Goal: Task Accomplishment & Management: Use online tool/utility

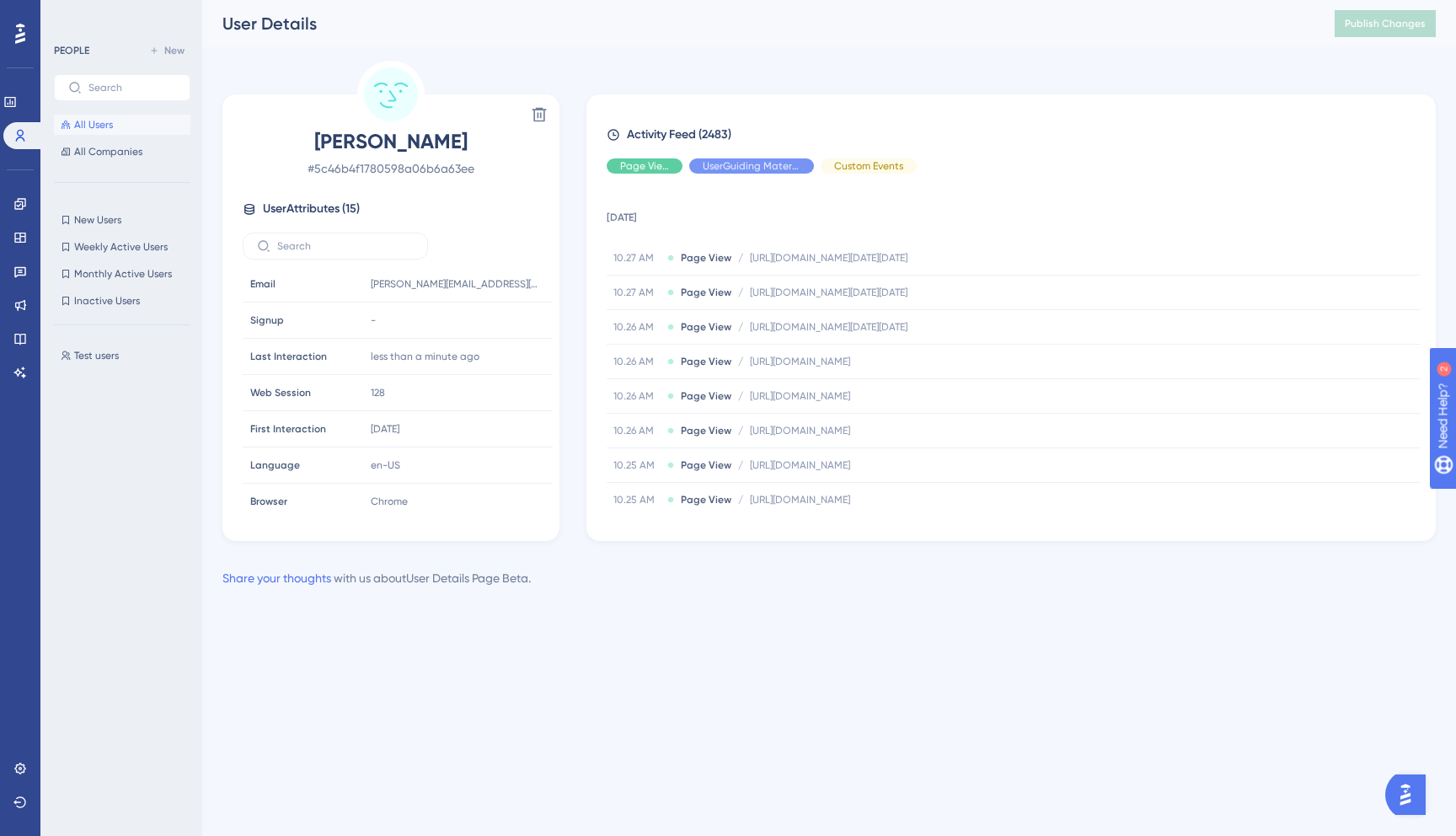
click at [140, 131] on button "All Users" at bounding box center [122, 125] width 137 height 20
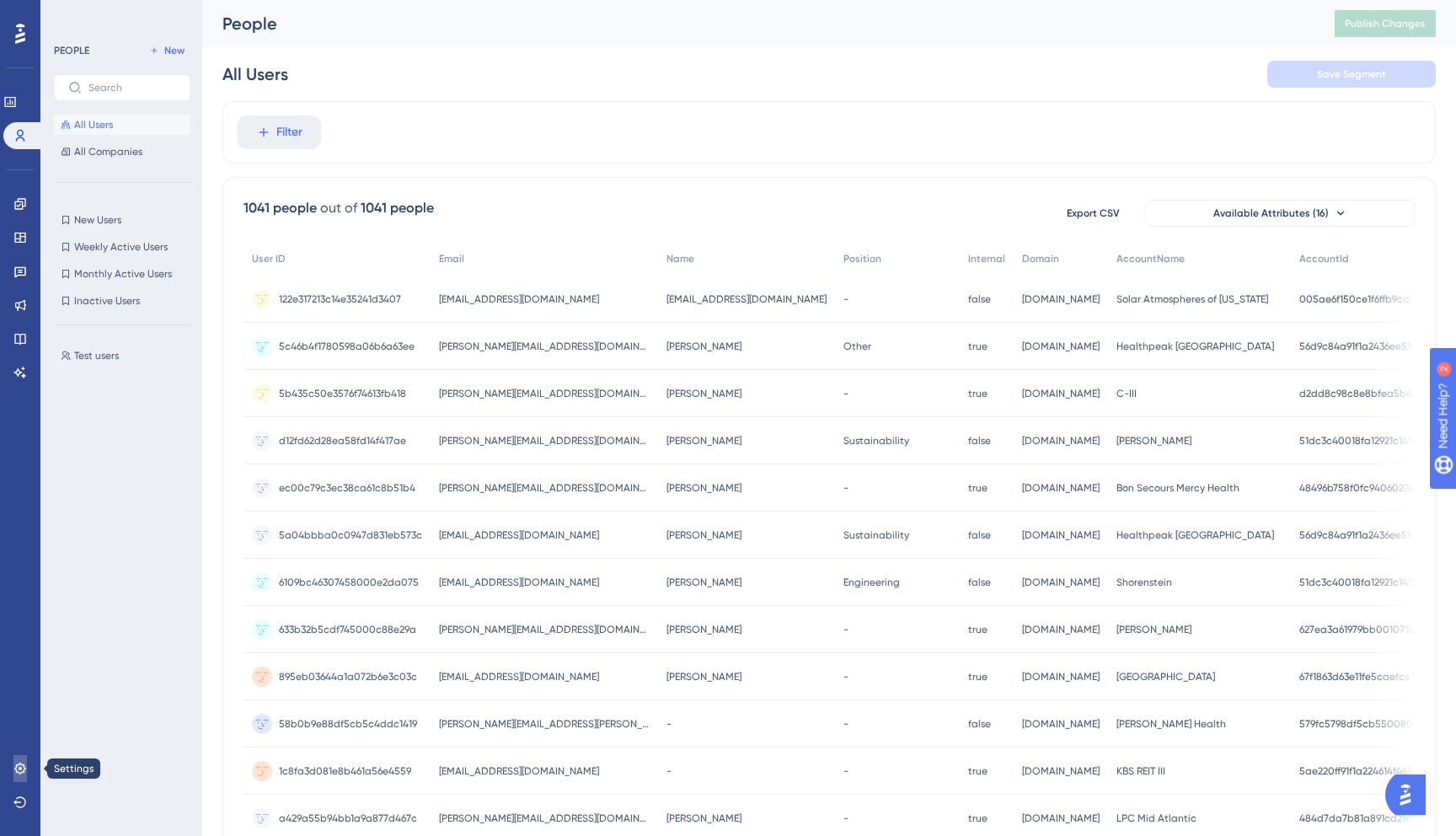
click at [14, 776] on link at bounding box center [20, 768] width 14 height 27
click at [348, 347] on span "5c46b4f1780598a06b6a63ee" at bounding box center [347, 346] width 136 height 14
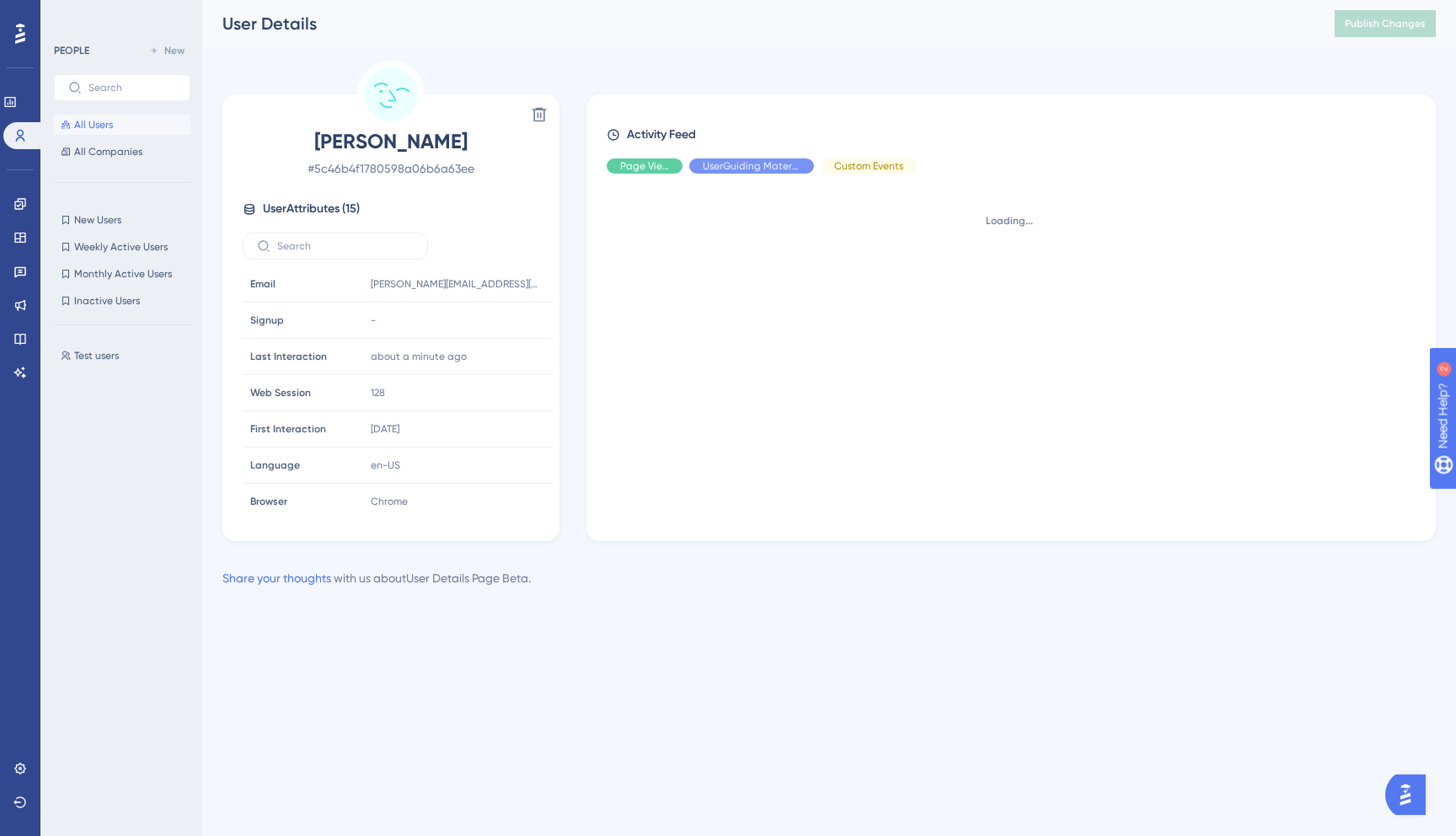
click at [423, 165] on span "# 5c46b4f1780598a06b6a63ee" at bounding box center [391, 169] width 297 height 20
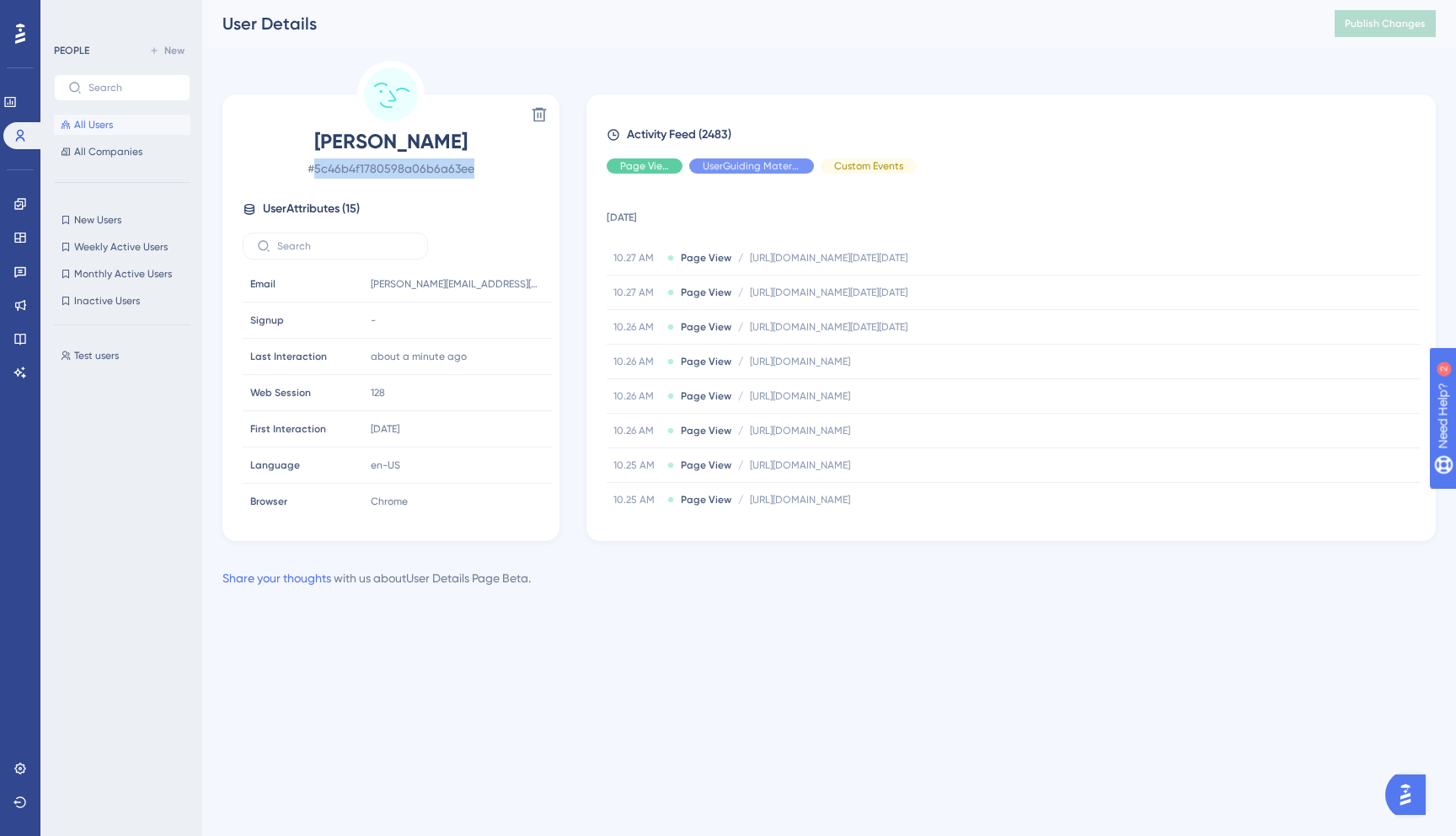
copy span "5c46b4f1780598a06b6a63ee"
click at [116, 122] on button "All Users" at bounding box center [122, 125] width 137 height 20
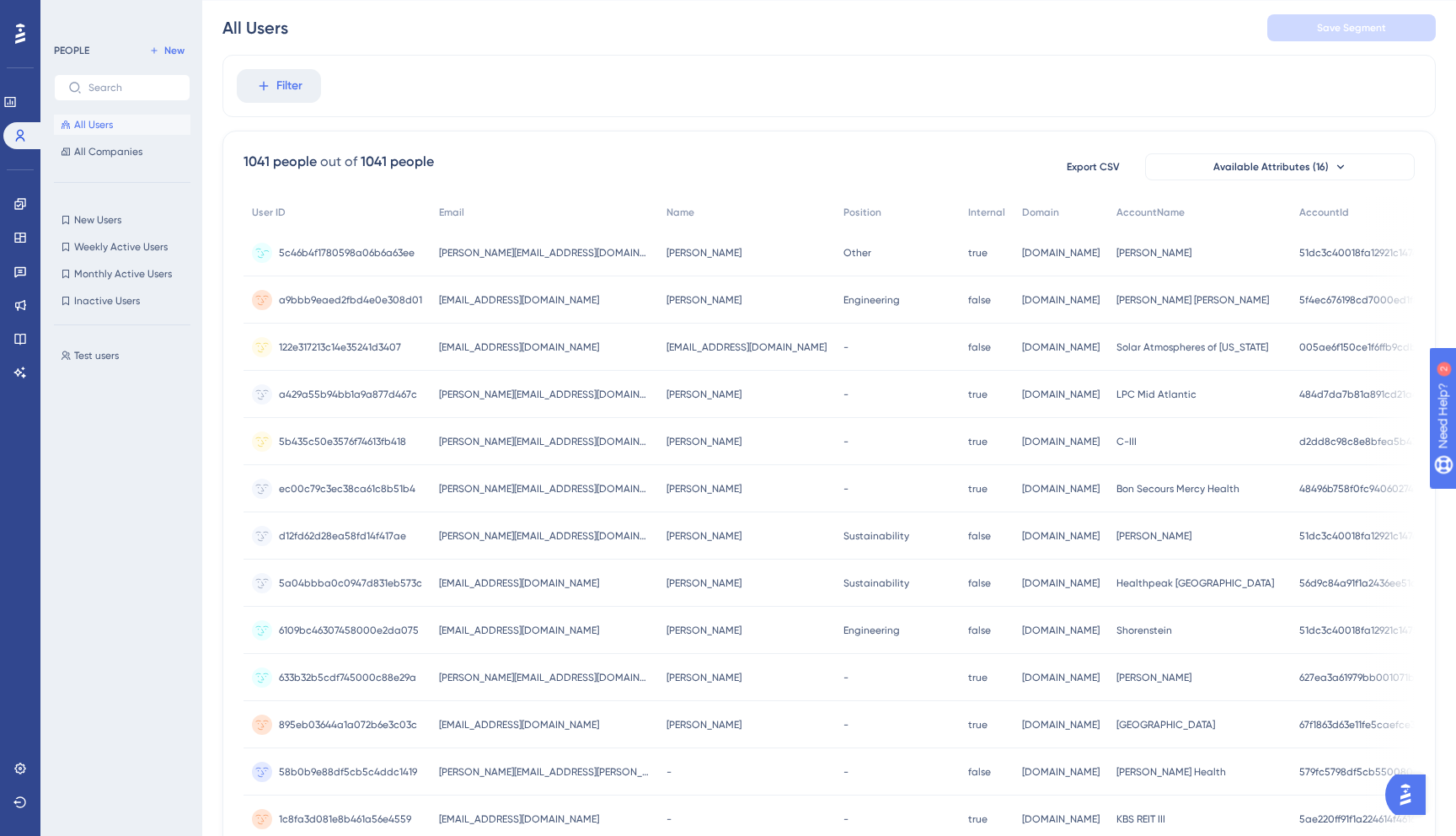
scroll to position [68, 0]
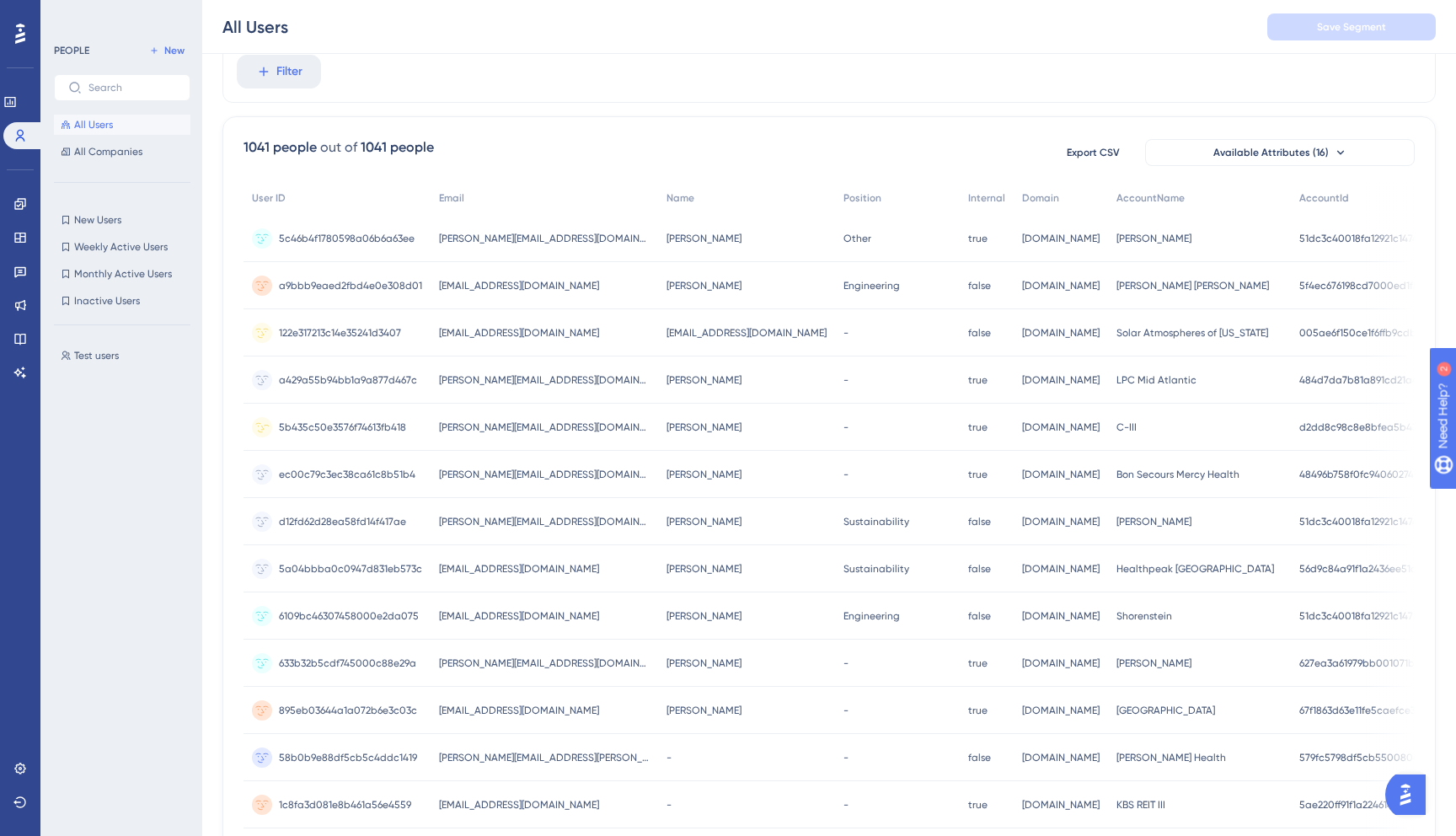
click at [494, 423] on span "pete@gridium.com" at bounding box center [544, 427] width 211 height 14
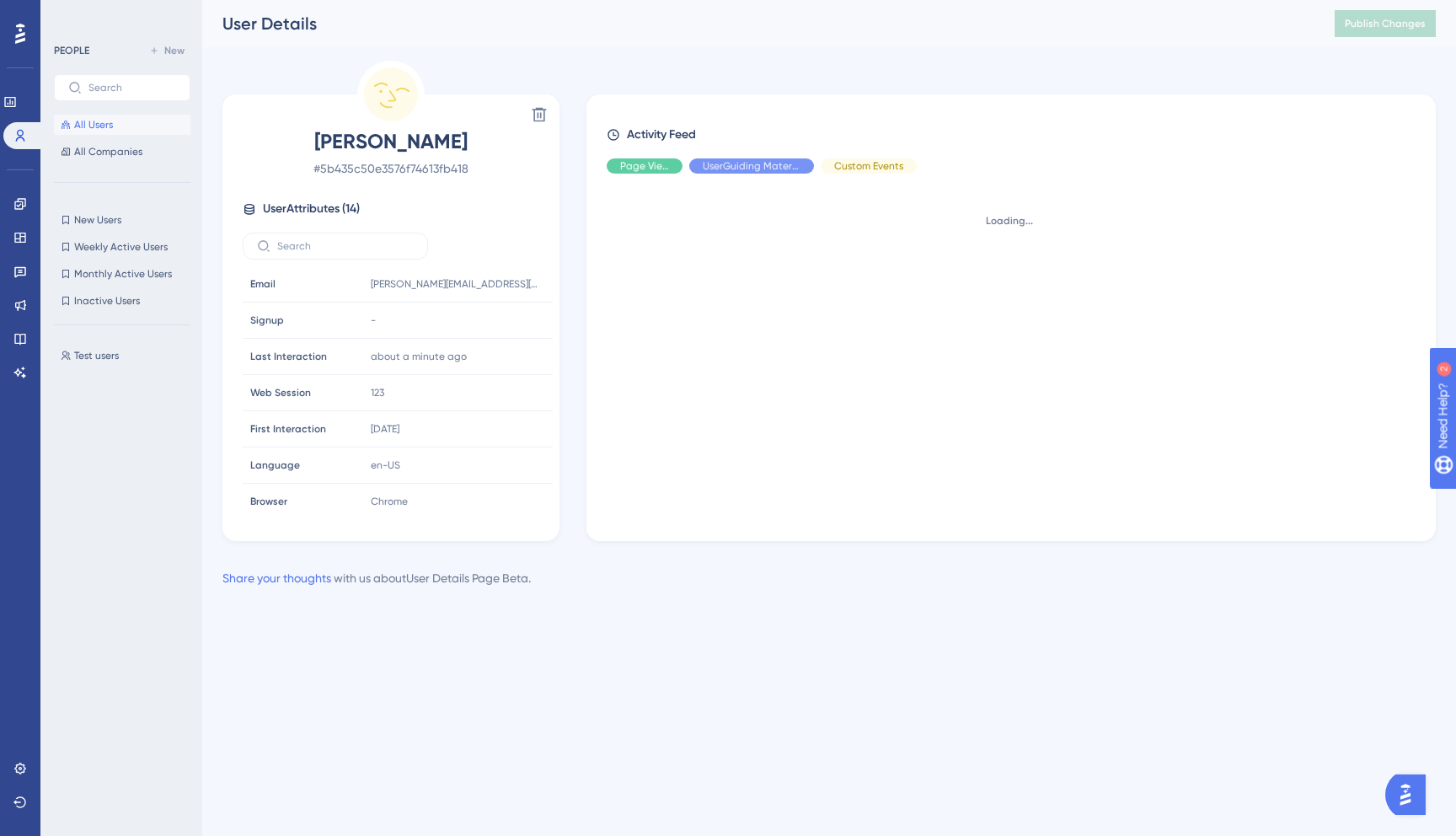
click at [418, 172] on span "# 5b435c50e3576f74613fb418" at bounding box center [391, 169] width 297 height 20
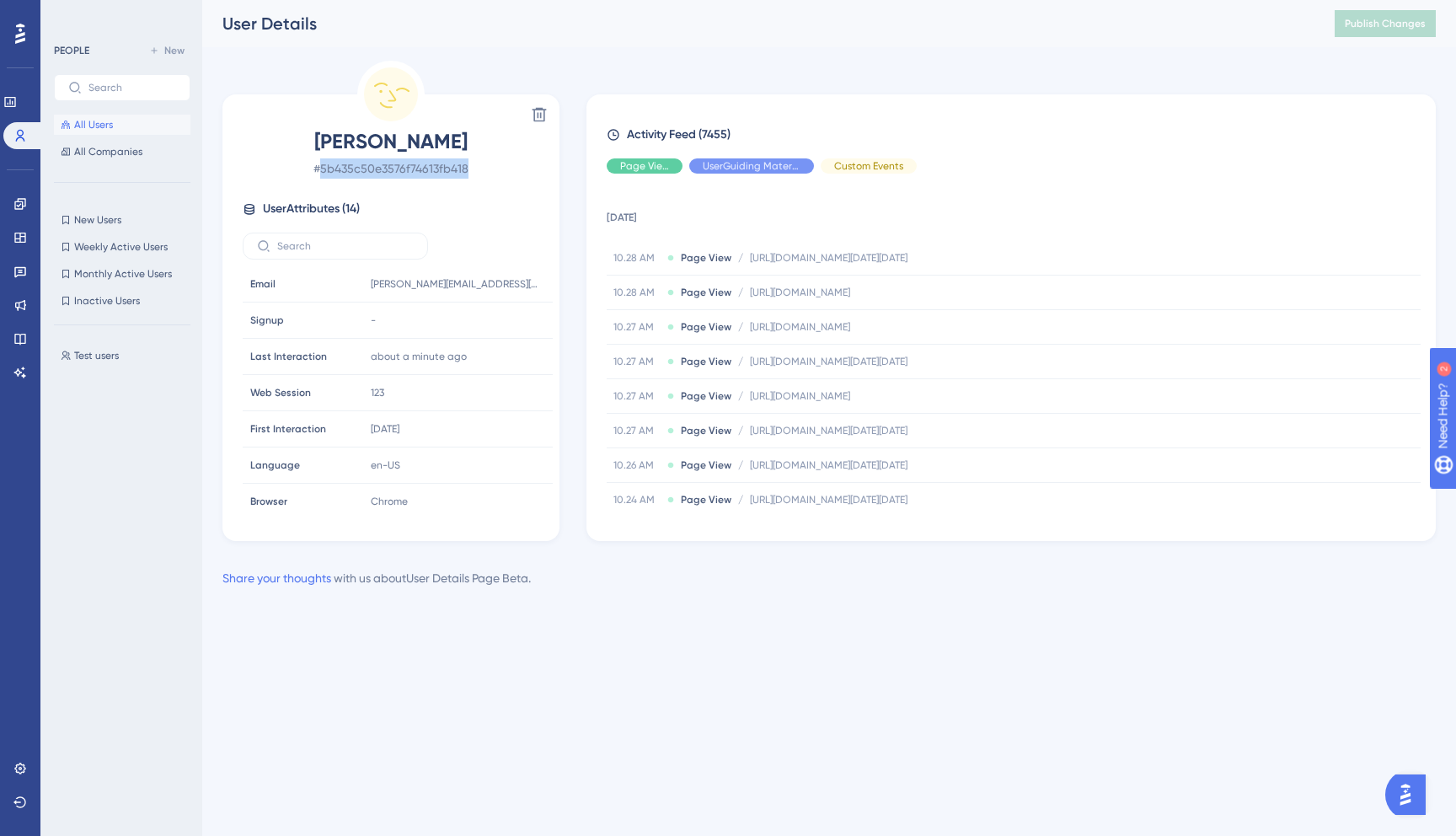
click at [418, 172] on span "# 5b435c50e3576f74613fb418" at bounding box center [391, 169] width 297 height 20
copy span "5b435c50e3576f74613fb418"
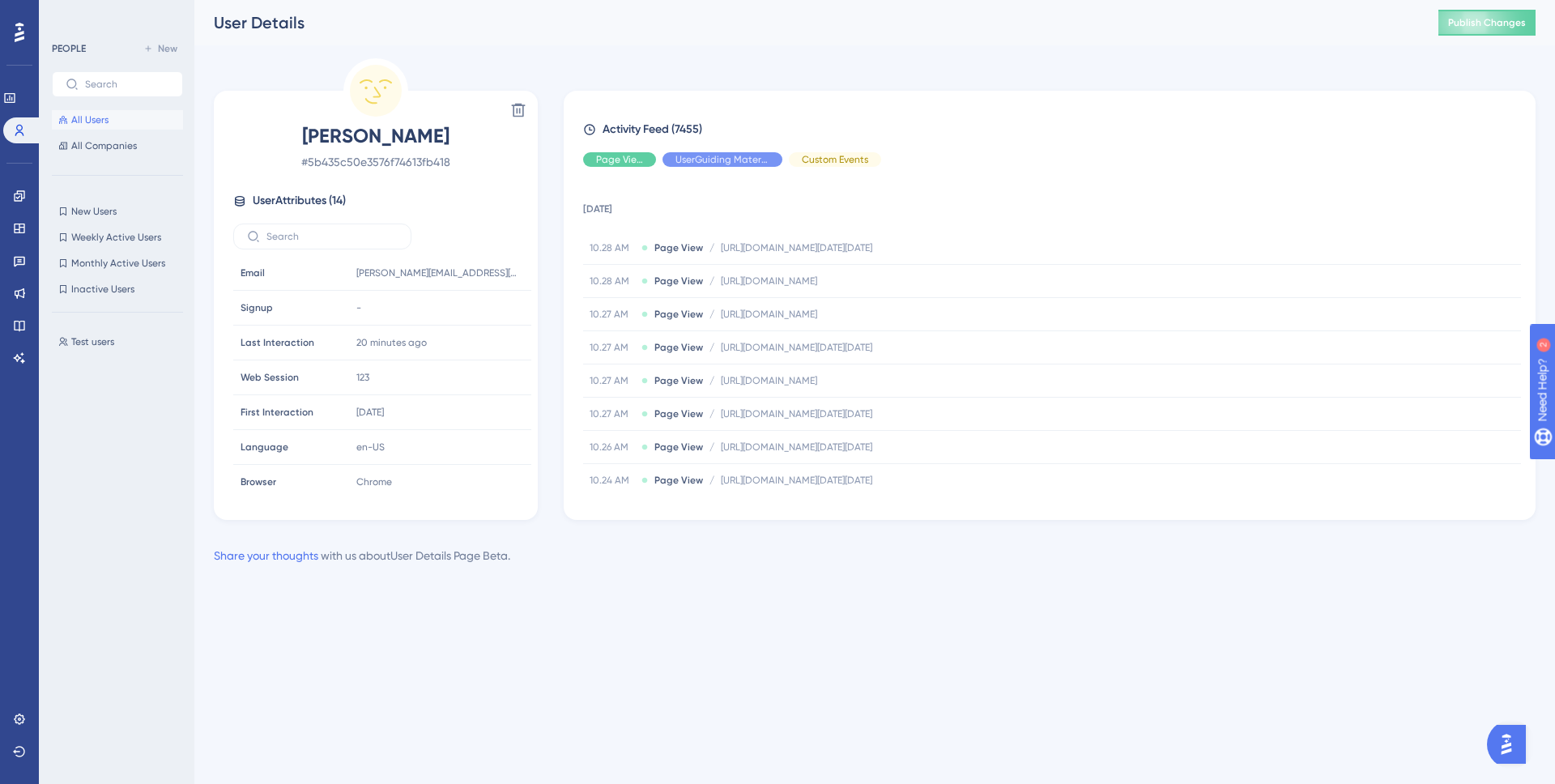
click at [16, 33] on icon at bounding box center [19, 32] width 10 height 19
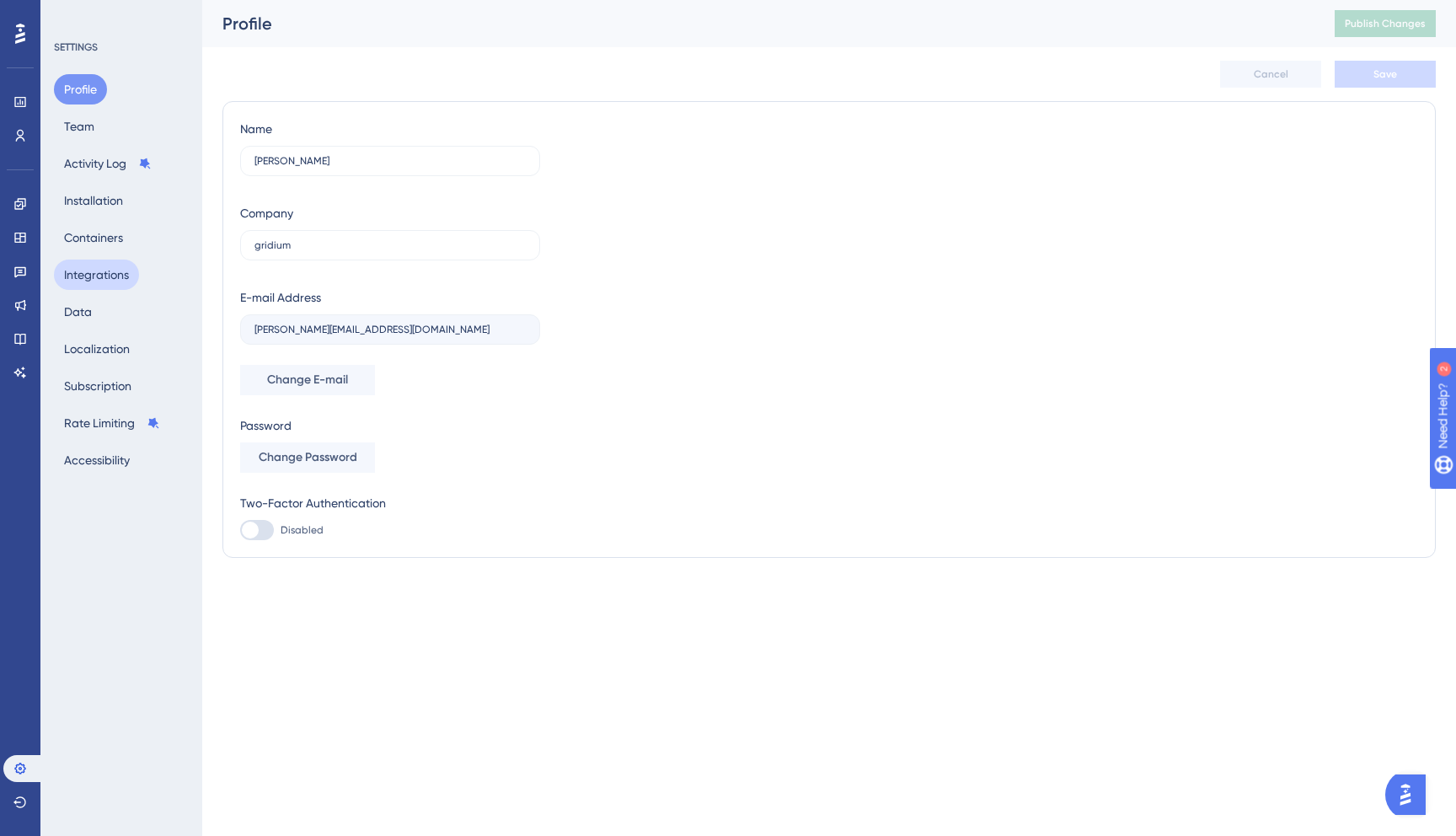
click at [93, 266] on button "Integrations" at bounding box center [96, 274] width 85 height 30
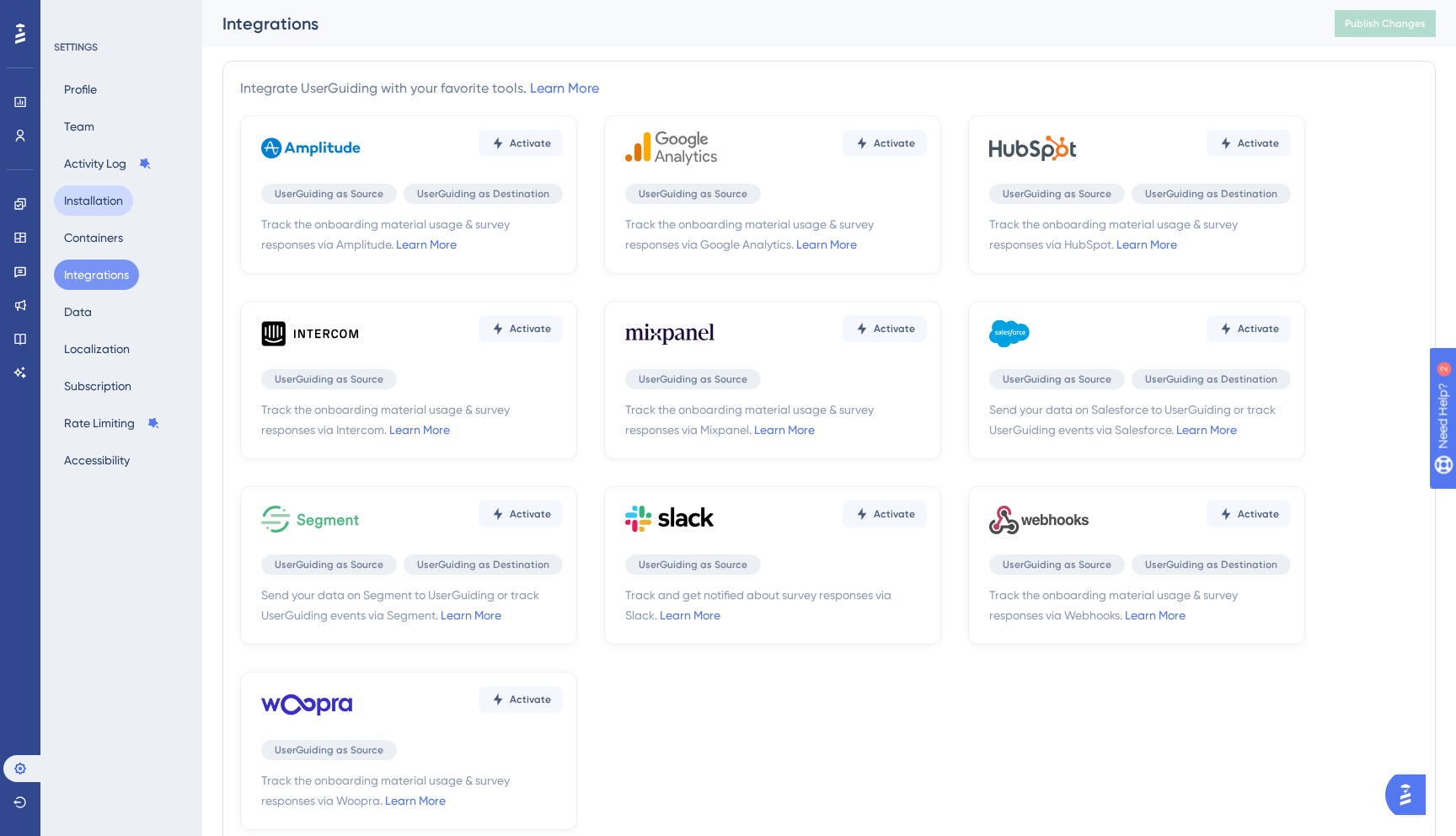
click at [96, 205] on button "Installation" at bounding box center [93, 200] width 79 height 30
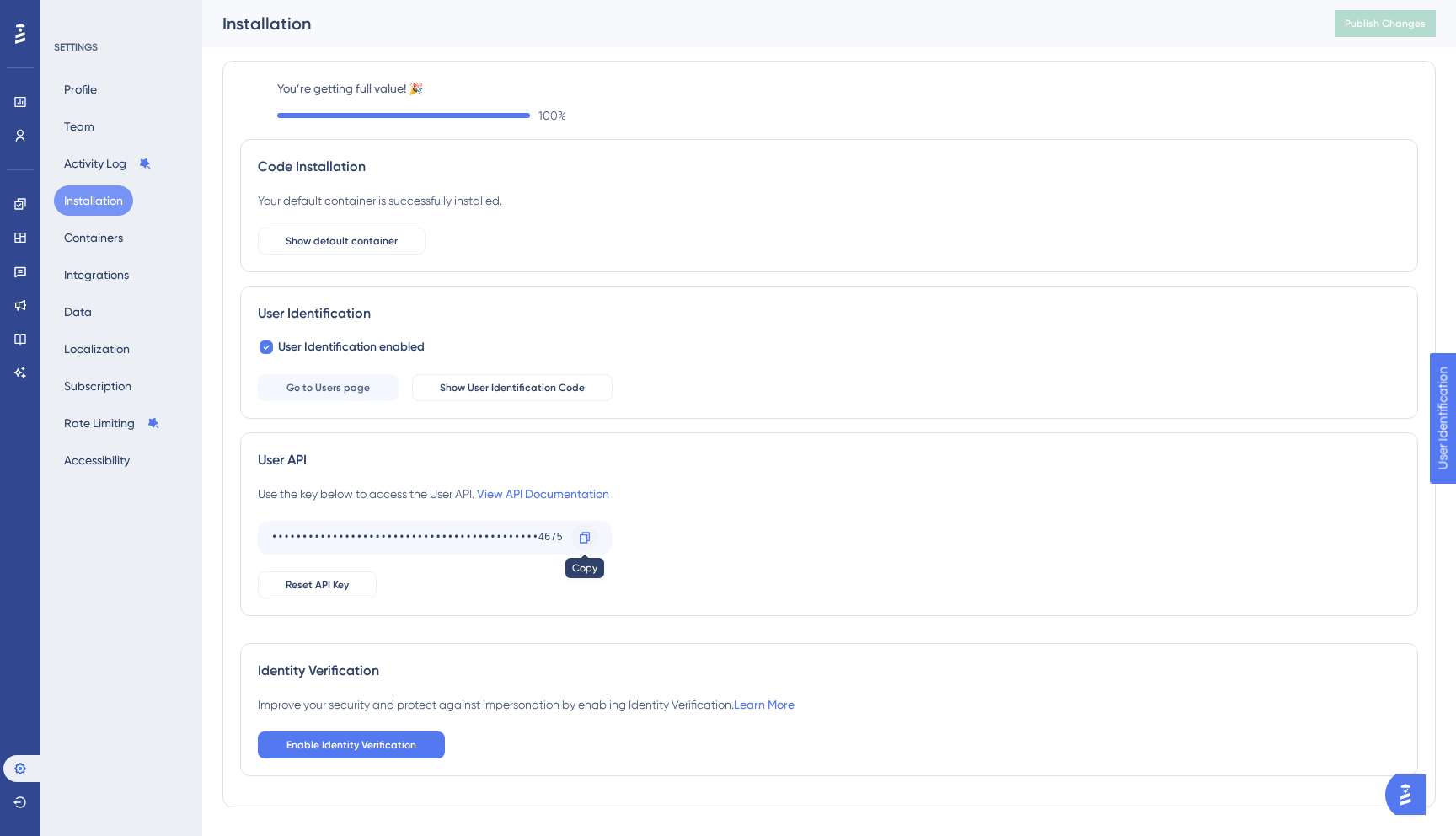
click at [585, 544] on icon at bounding box center [584, 538] width 14 height 14
click at [20, 193] on link at bounding box center [20, 204] width 34 height 27
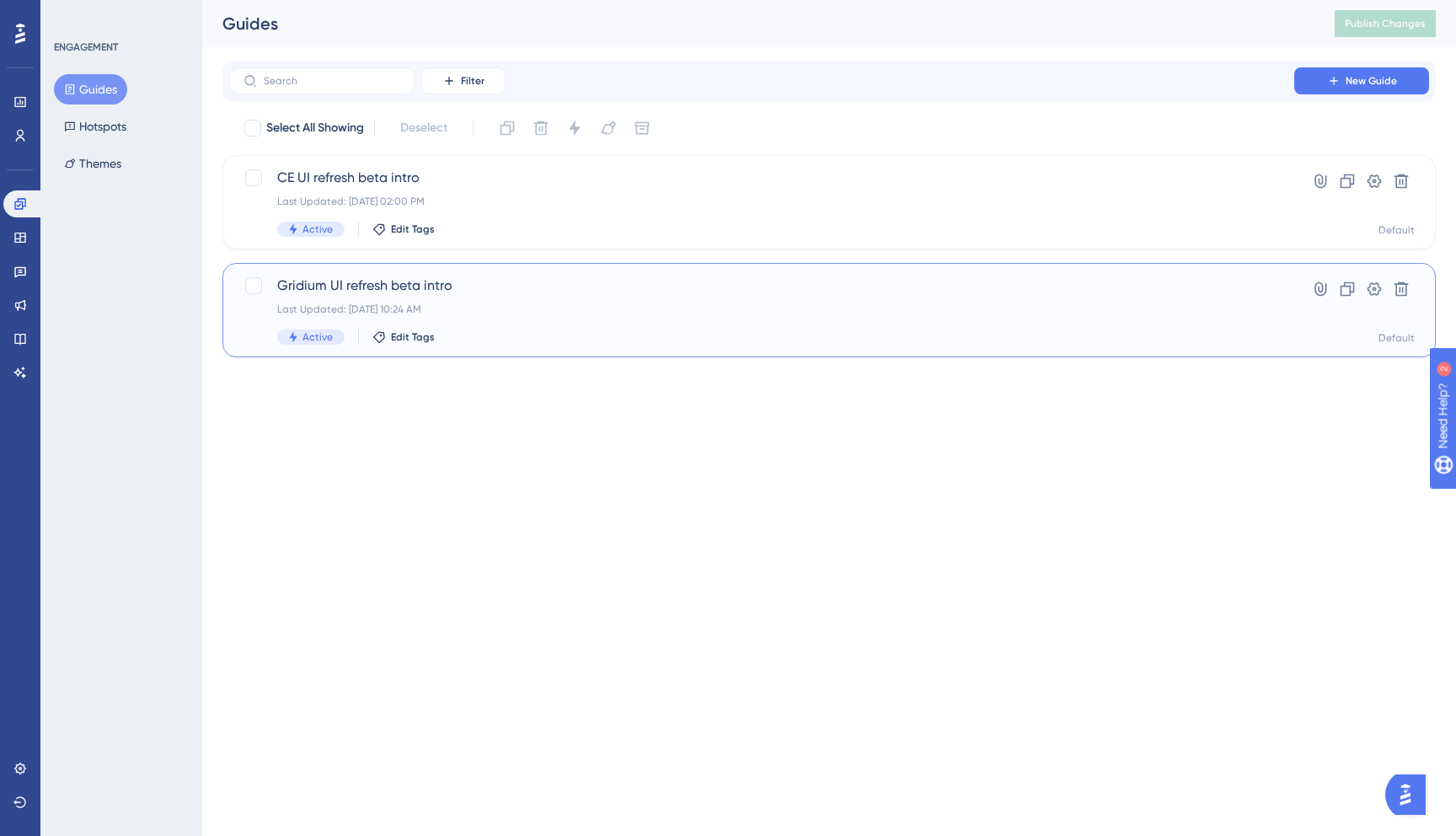
click at [503, 299] on div "Gridium UI refresh beta intro Last Updated: [DATE] 10:24 AM Active Edit Tags" at bounding box center [762, 310] width 969 height 69
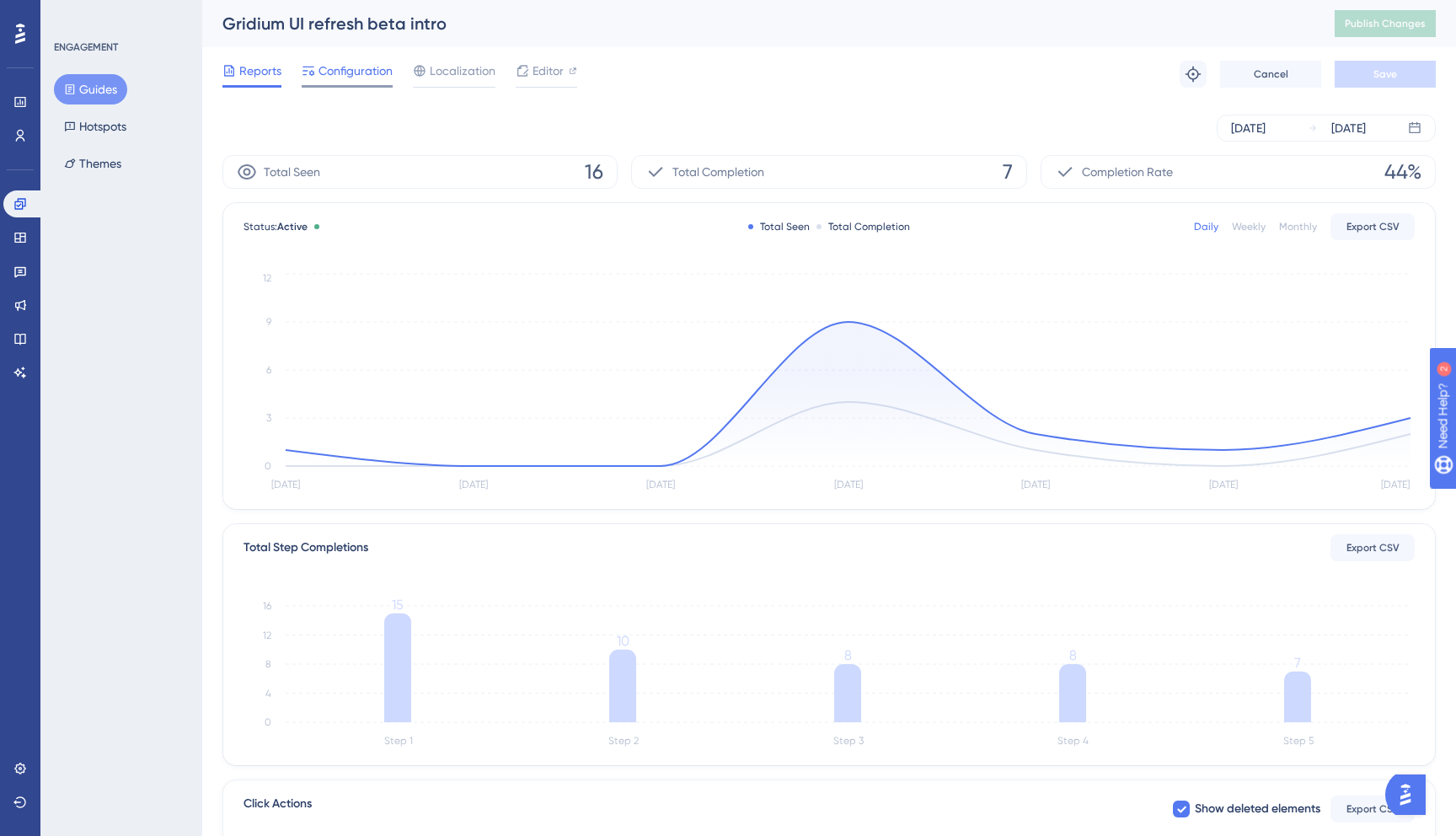
click at [382, 70] on span "Configuration" at bounding box center [355, 70] width 74 height 20
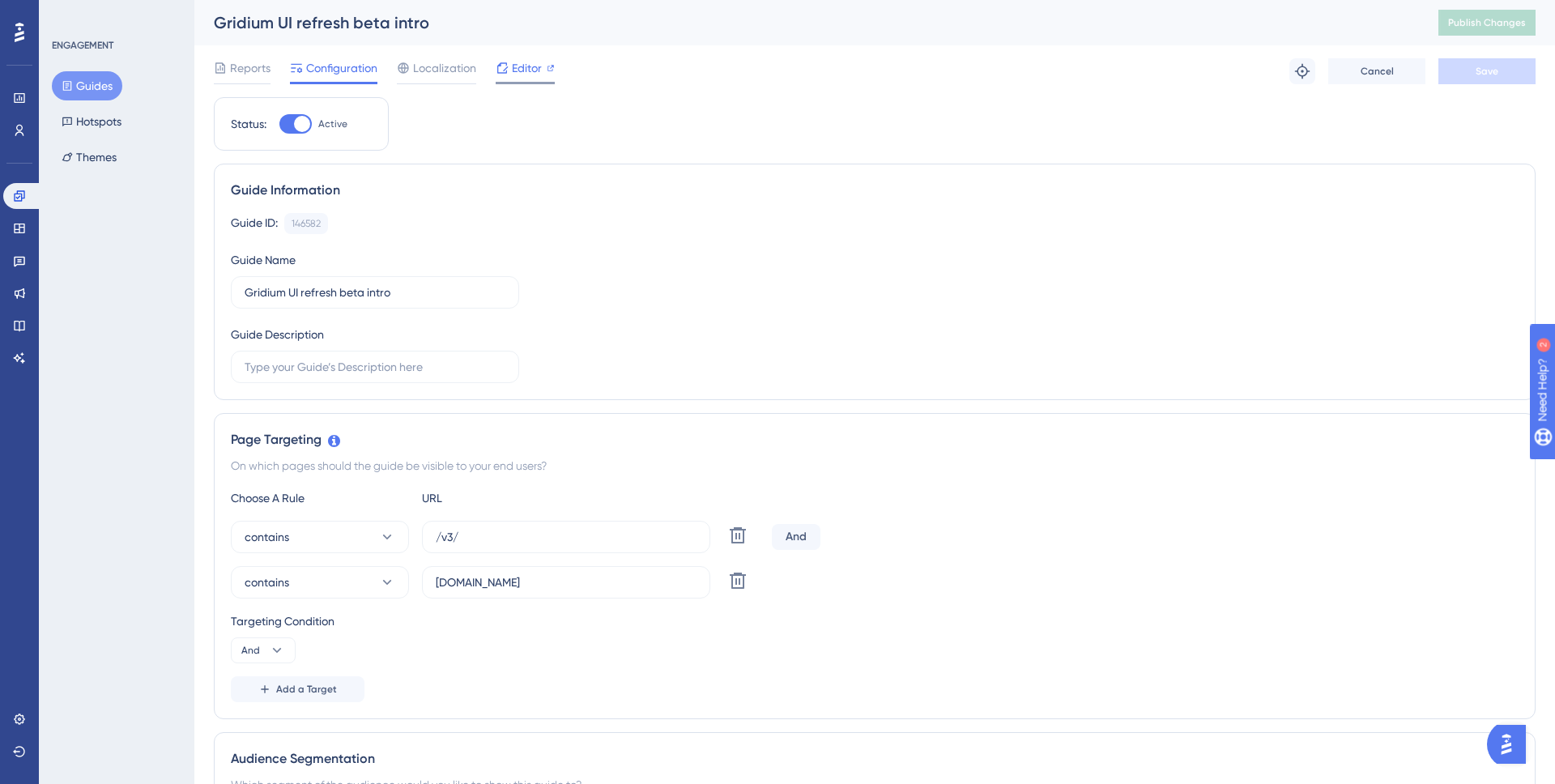
click at [502, 78] on div "Editor" at bounding box center [524, 71] width 59 height 26
click at [103, 89] on button "Guides" at bounding box center [87, 85] width 70 height 29
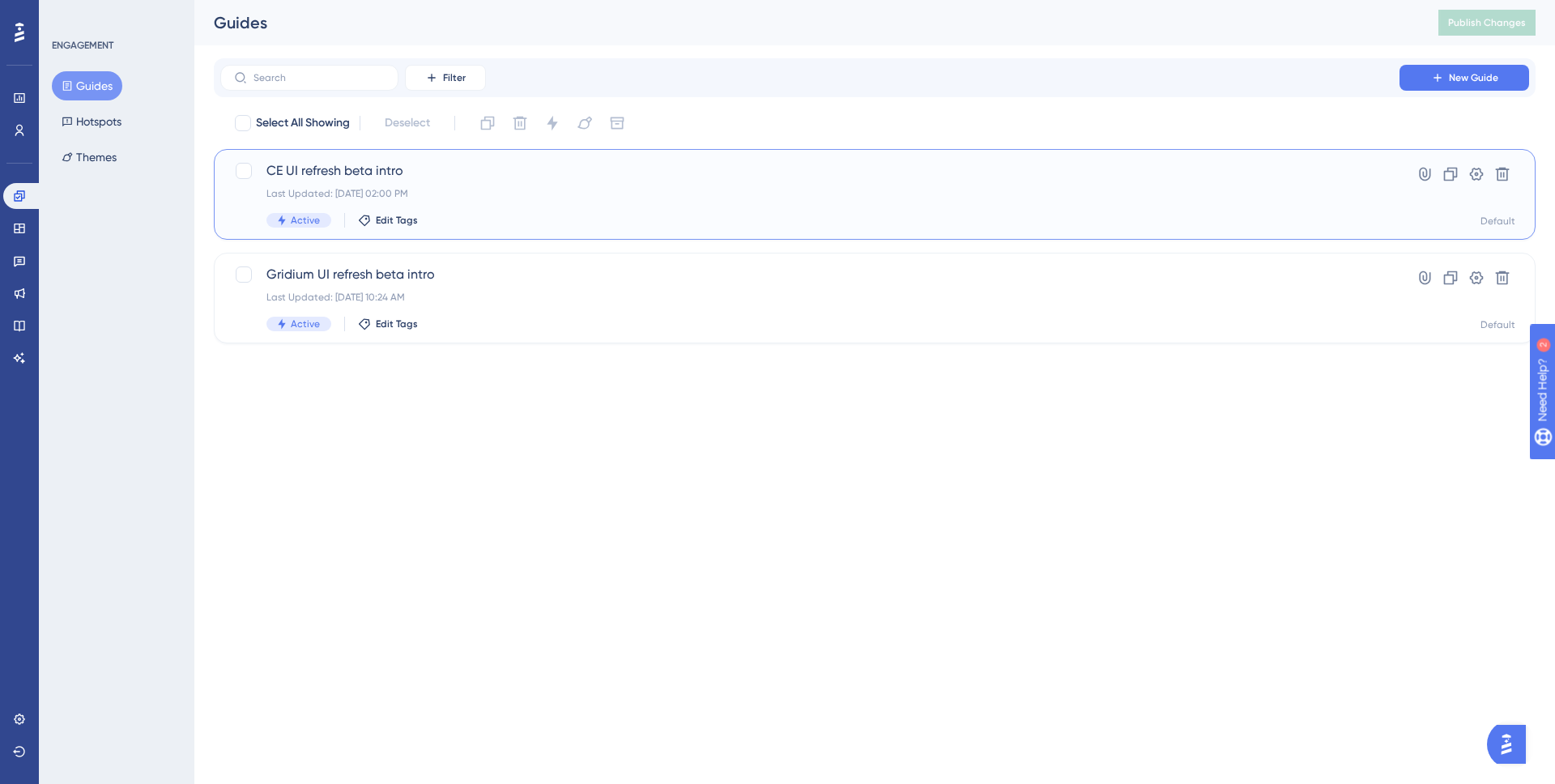
click at [440, 179] on span "CE UI refresh beta intro" at bounding box center [810, 171] width 1087 height 19
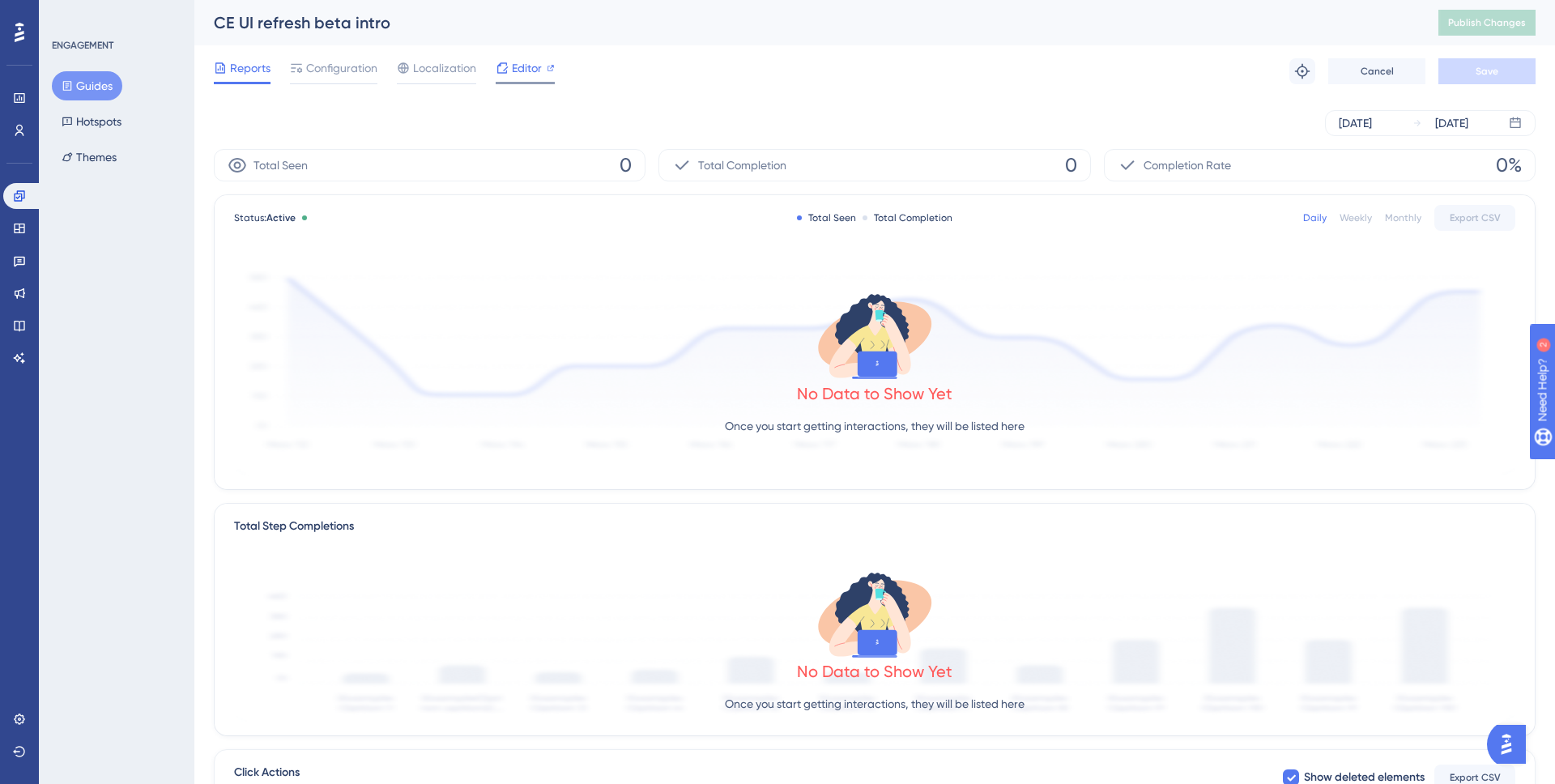
click at [529, 74] on span "Editor" at bounding box center [527, 68] width 30 height 19
click at [1399, 18] on span "Publish Changes" at bounding box center [1487, 22] width 78 height 13
